Goal: Transaction & Acquisition: Purchase product/service

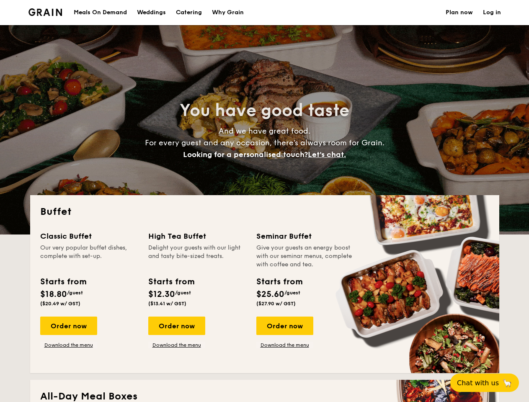
select select
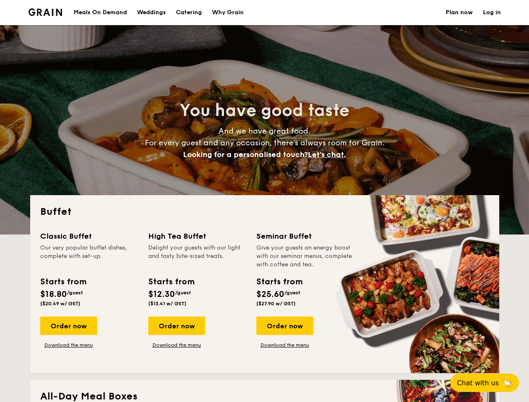
click at [264, 201] on div "Buffet Classic Buffet Our very popular buffet dishes, complete with set-up. Sta…" at bounding box center [264, 284] width 469 height 178
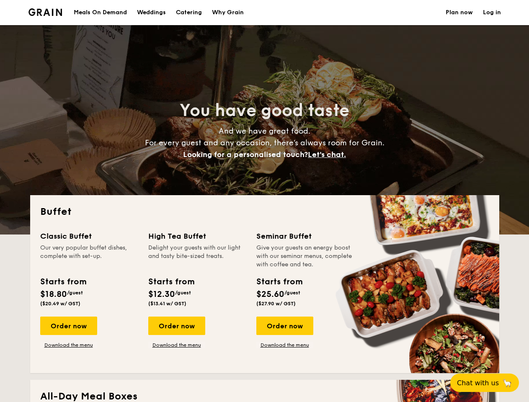
click at [492, 13] on link "Log in" at bounding box center [492, 12] width 18 height 25
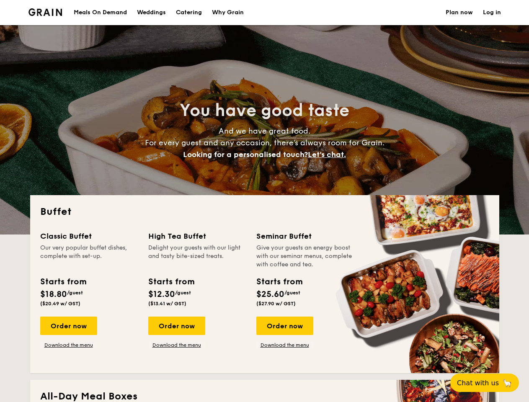
click at [329, 155] on span "Let's chat." at bounding box center [327, 154] width 38 height 9
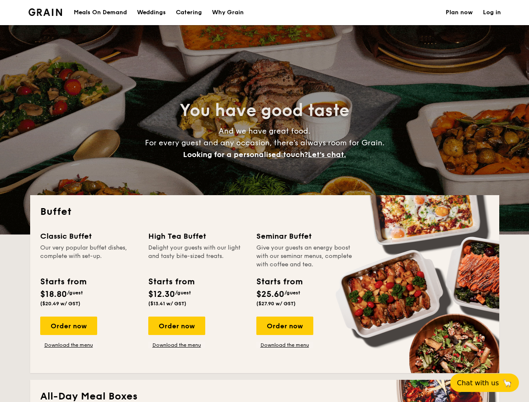
click at [68, 326] on div "Order now" at bounding box center [68, 326] width 57 height 18
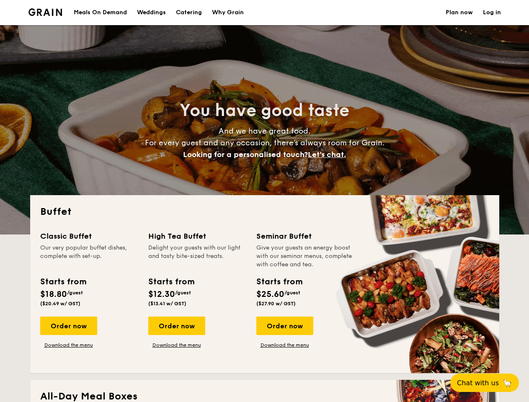
click at [176, 326] on div "Order now" at bounding box center [176, 326] width 57 height 18
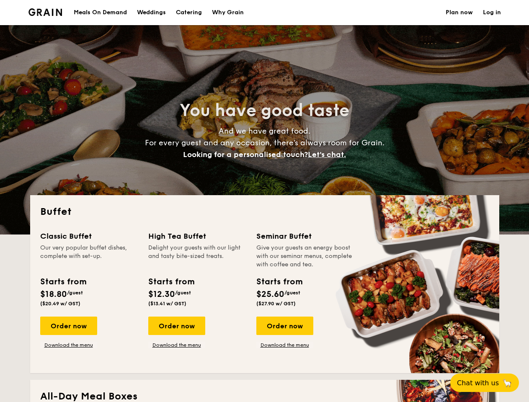
click at [284, 326] on div "Order now" at bounding box center [284, 326] width 57 height 18
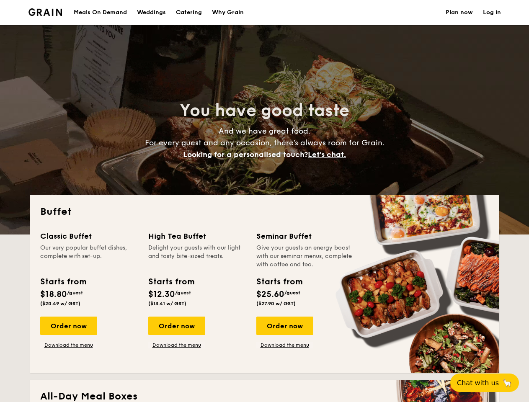
click at [489, 383] on span "Chat with us" at bounding box center [478, 383] width 42 height 8
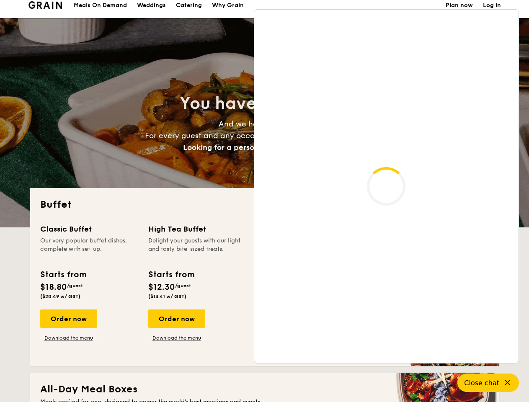
scroll to position [1438, 0]
